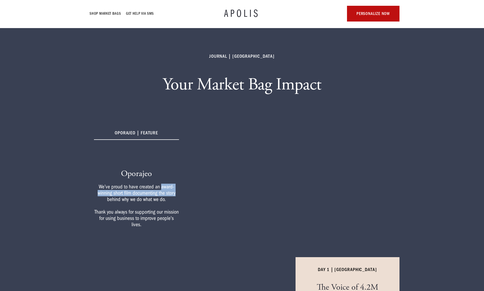
drag, startPoint x: 161, startPoint y: 193, endPoint x: 175, endPoint y: 200, distance: 16.6
click at [175, 200] on div "We’ve proud to have created an award-winning short film documenting the story b…" at bounding box center [136, 206] width 85 height 44
copy div "award-winning short film documenting the story"
click at [243, 13] on h1 "APOLIS" at bounding box center [242, 13] width 36 height 11
click at [236, 13] on h1 "APOLIS" at bounding box center [242, 13] width 36 height 11
